Goal: Check status

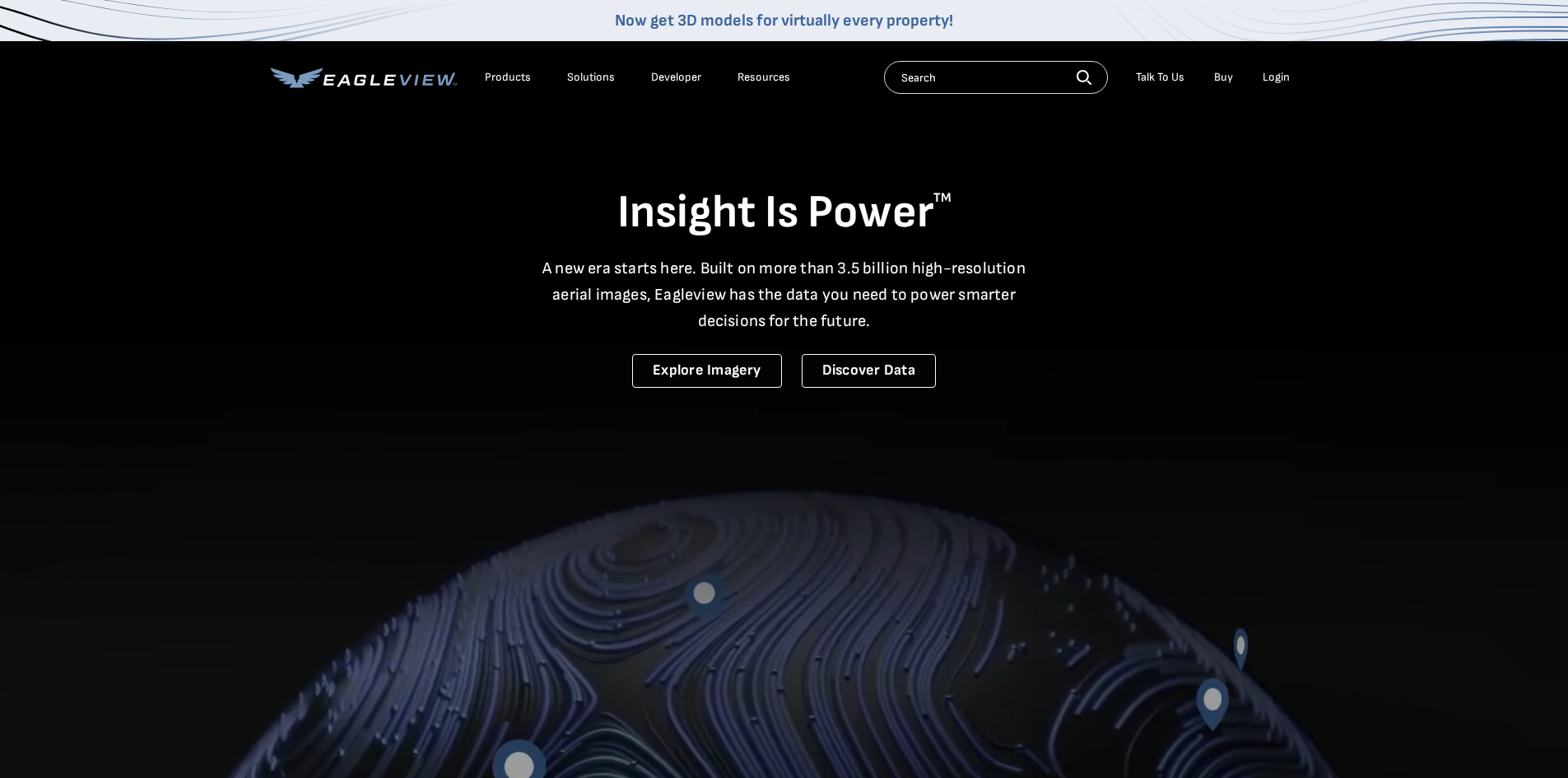
click at [1285, 74] on div "Login" at bounding box center [1276, 78] width 27 height 15
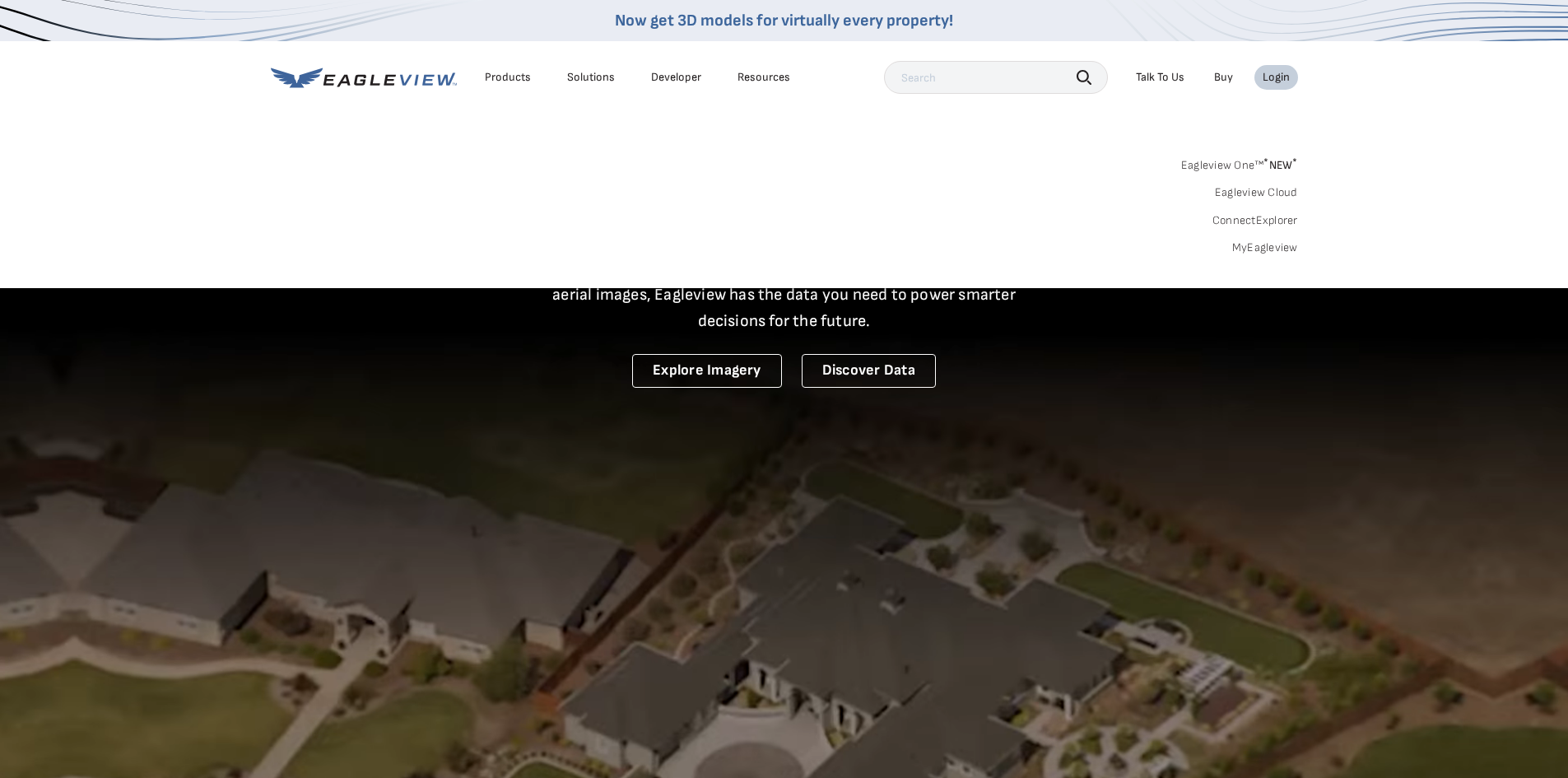
click at [1257, 251] on link "MyEagleview" at bounding box center [1265, 248] width 66 height 15
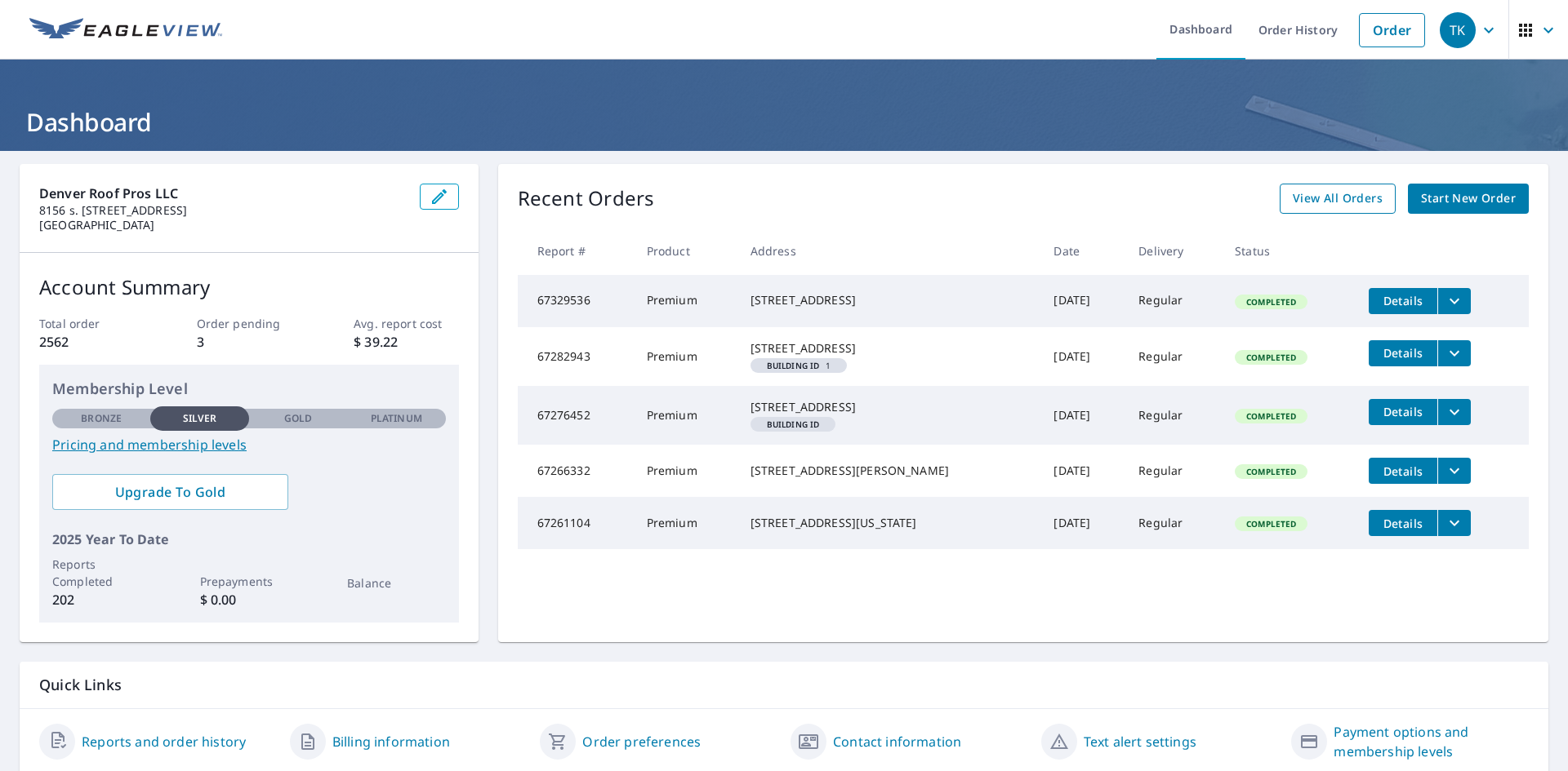
click at [1309, 190] on span "View All Orders" at bounding box center [1337, 199] width 90 height 20
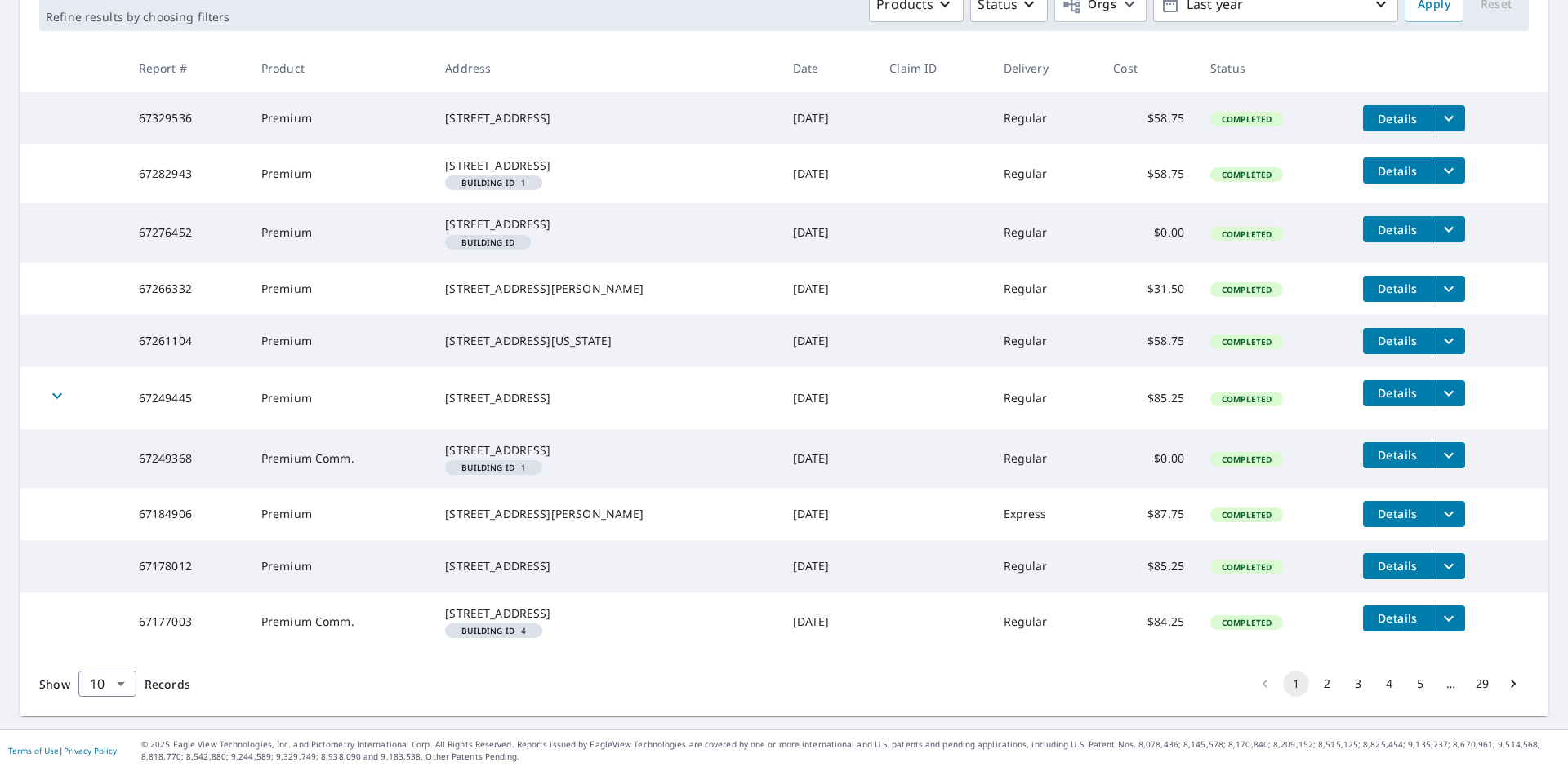
scroll to position [367, 0]
click at [110, 679] on body "TK TK Dashboard Order History Order TK Dashboard / Order History Order History …" at bounding box center [784, 385] width 1568 height 771
click at [112, 679] on li "25" at bounding box center [106, 678] width 58 height 29
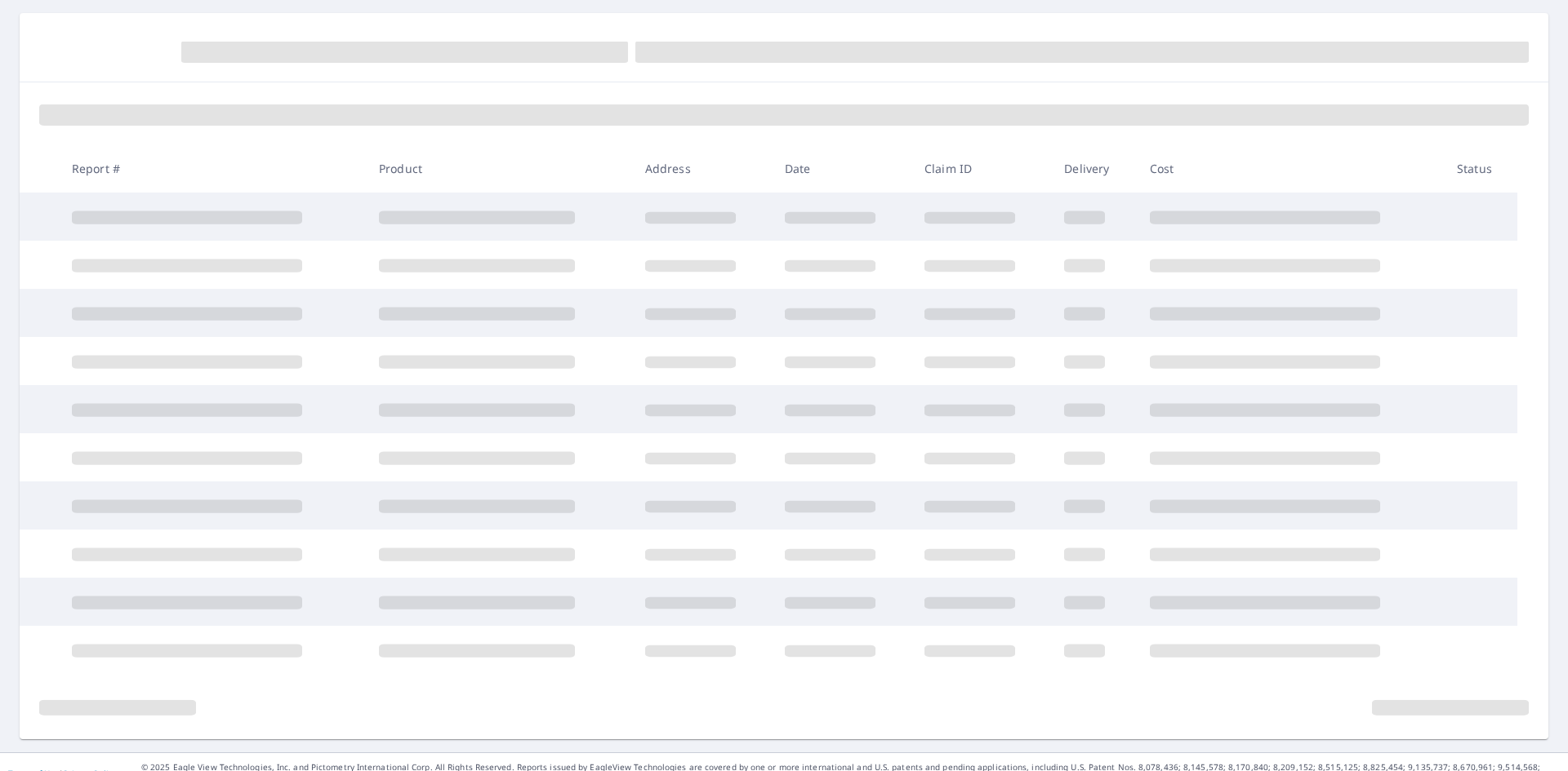
scroll to position [174, 0]
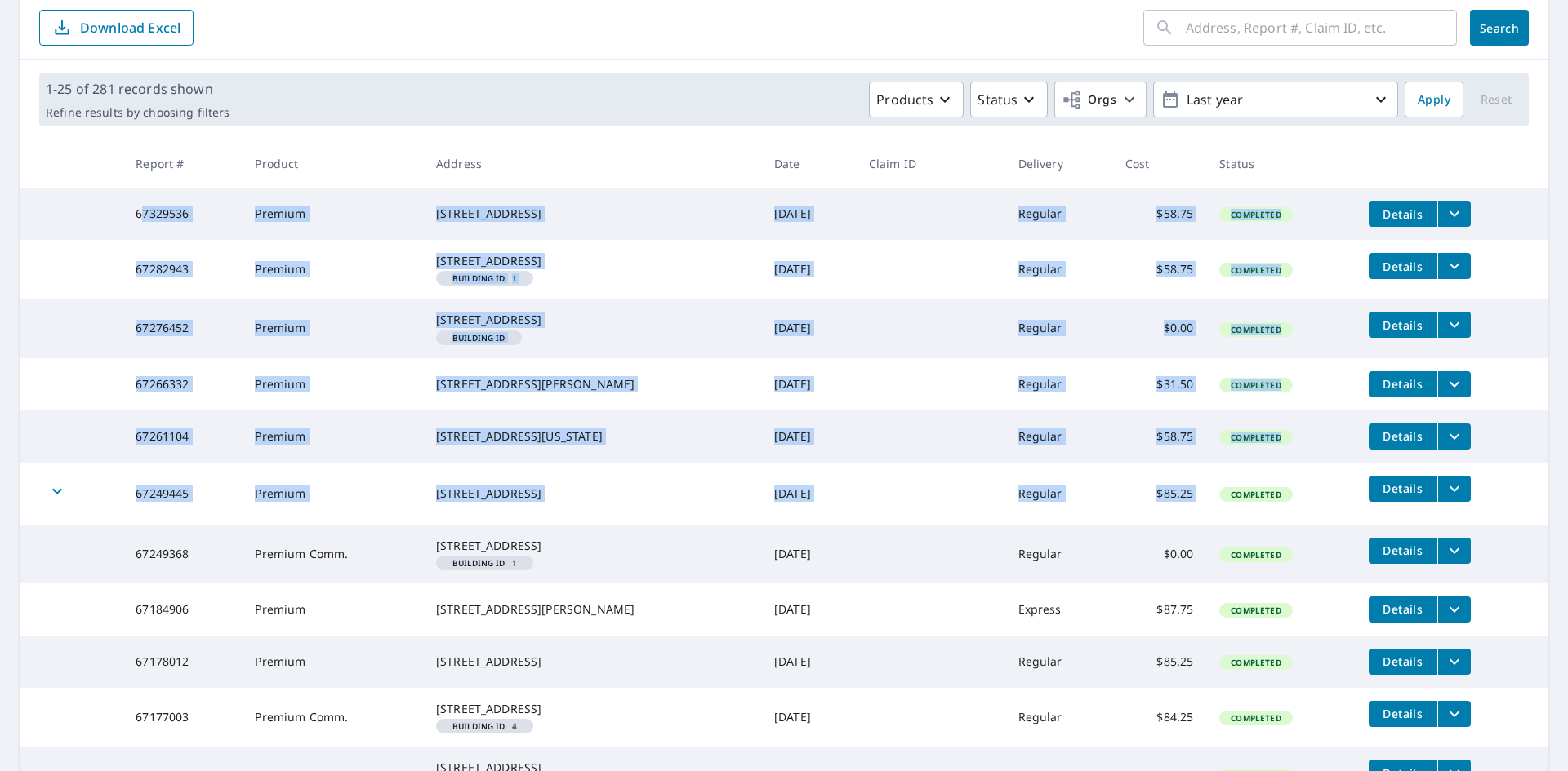
drag, startPoint x: 142, startPoint y: 210, endPoint x: 1199, endPoint y: 536, distance: 1106.1
copy tbody "7329536 Premium 8878 South Riviera Court Aurora, CO 80016 Sep 08, 2025 Regular …"
